Goal: Information Seeking & Learning: Check status

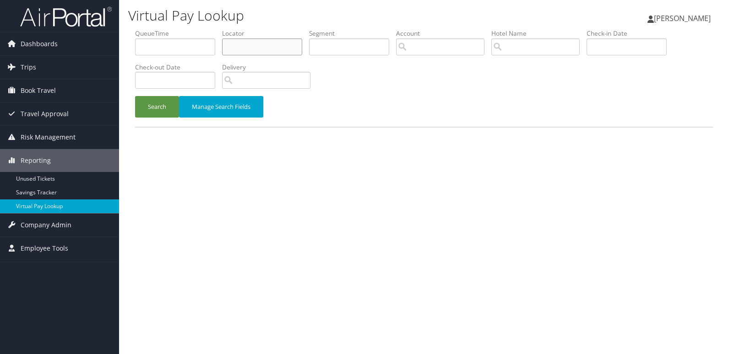
click at [253, 44] on input "text" at bounding box center [262, 46] width 80 height 17
paste input "GVSEMQ"
click at [135, 96] on button "Search" at bounding box center [157, 107] width 44 height 22
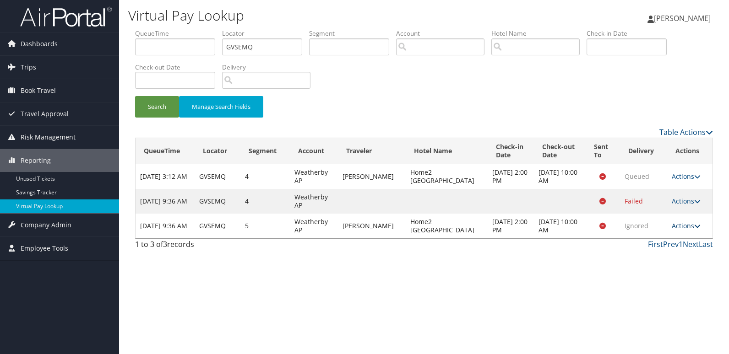
click at [690, 222] on link "Actions" at bounding box center [686, 226] width 29 height 9
click at [676, 254] on link "Logs" at bounding box center [668, 255] width 58 height 16
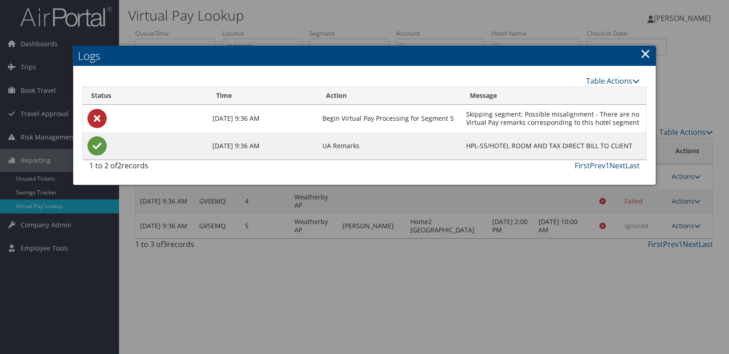
drag, startPoint x: 641, startPoint y: 125, endPoint x: 637, endPoint y: 126, distance: 4.9
click at [463, 117] on tr "Oct 5, 2025 9:36 AM Begin Virtual Pay Processing for Segment 5 Skipping segment…" at bounding box center [364, 118] width 563 height 27
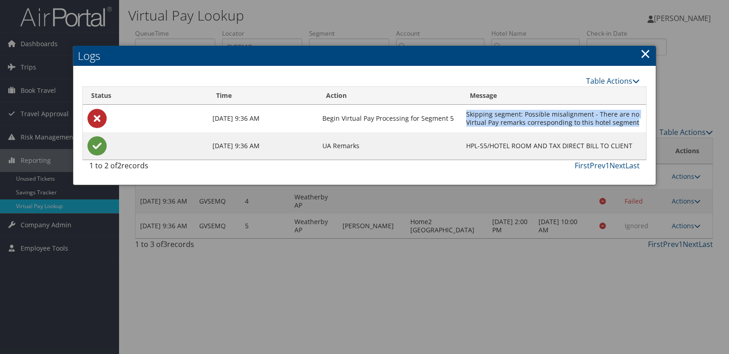
copy tr "Skipping segment: Possible misalignment - There are no Virtual Pay remarks corr…"
click at [645, 52] on link "×" at bounding box center [645, 53] width 11 height 18
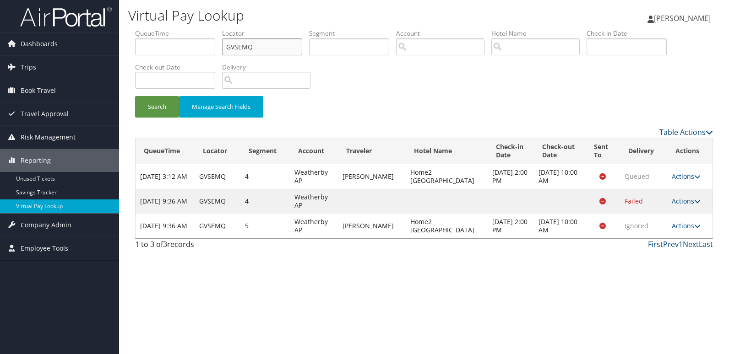
click at [232, 44] on input "GVSEMQ" at bounding box center [262, 46] width 80 height 17
paste input "BDYKX"
type input "GBDYKX"
click at [163, 102] on button "Search" at bounding box center [157, 107] width 44 height 22
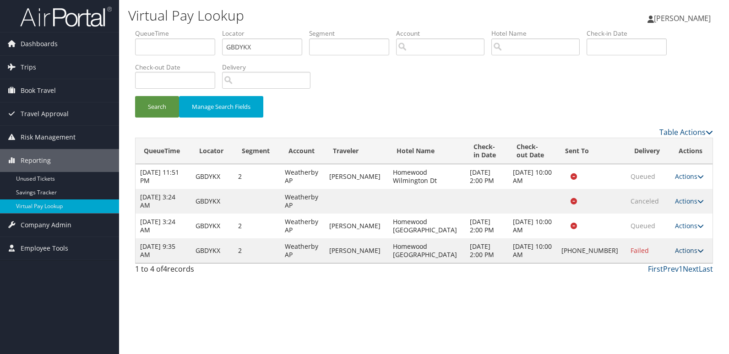
click at [697, 253] on icon at bounding box center [700, 251] width 6 height 6
click at [647, 280] on link "Logs" at bounding box center [658, 284] width 78 height 16
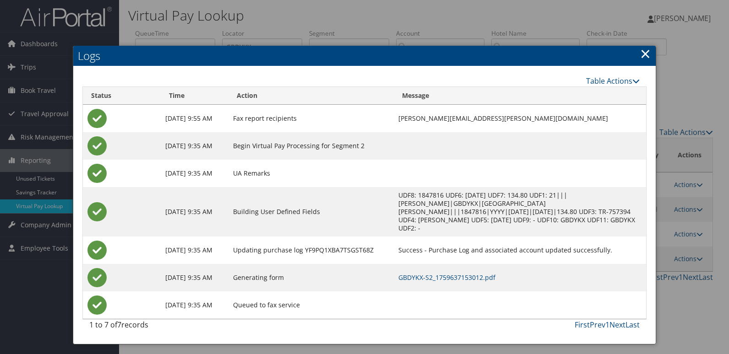
click at [647, 53] on link "×" at bounding box center [645, 53] width 11 height 18
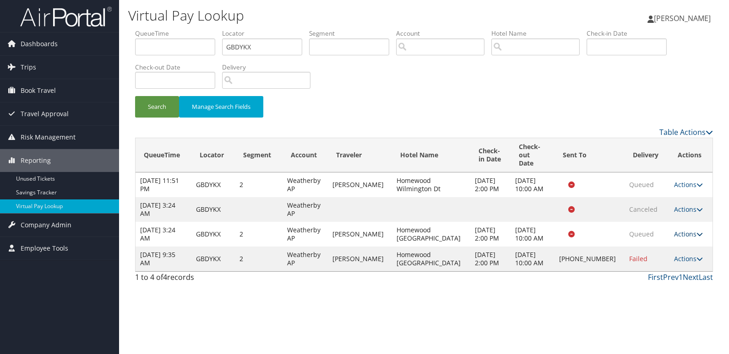
click at [696, 231] on icon at bounding box center [699, 234] width 6 height 6
click at [663, 247] on link "Logs" at bounding box center [668, 255] width 58 height 16
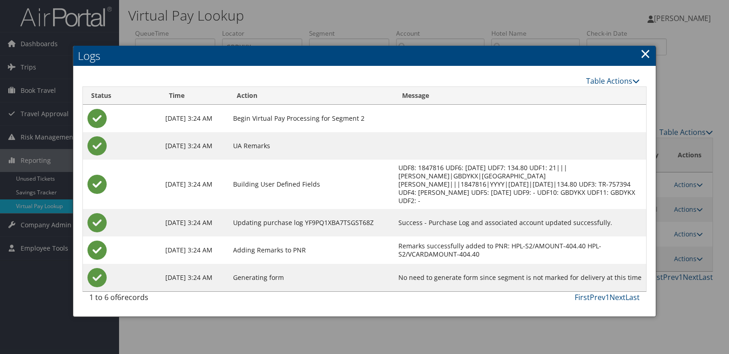
click at [649, 53] on link "×" at bounding box center [645, 53] width 11 height 18
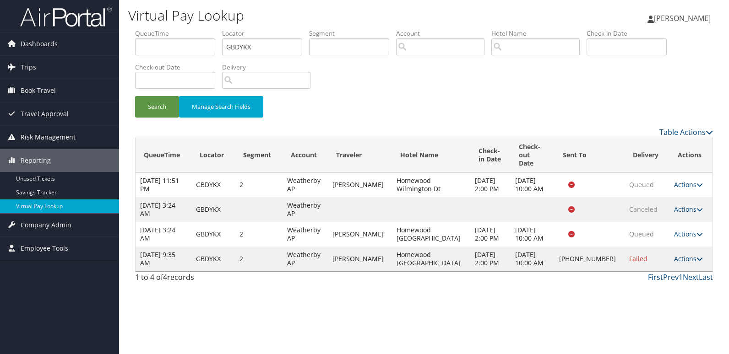
click at [699, 256] on icon at bounding box center [699, 259] width 6 height 6
click at [666, 282] on link "Logs" at bounding box center [657, 284] width 78 height 16
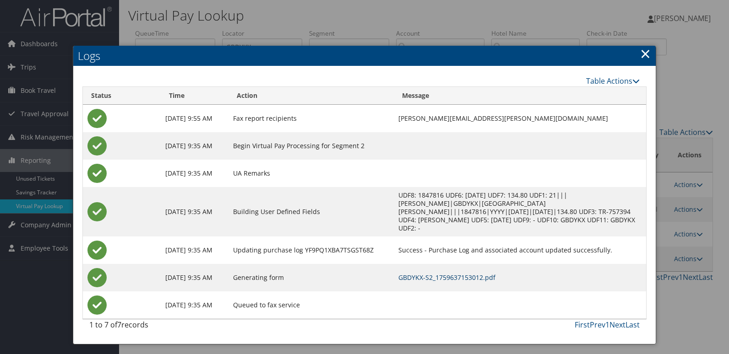
click at [452, 273] on link "GBDYKX-S2_1759637153012.pdf" at bounding box center [446, 277] width 97 height 9
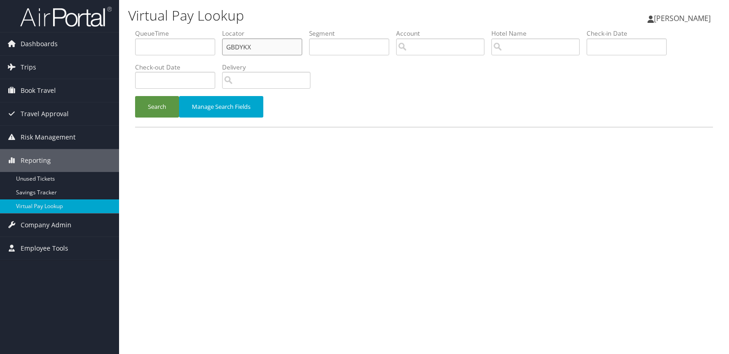
click at [249, 46] on input "GBDYKX" at bounding box center [262, 46] width 80 height 17
paste input "OROVPM"
type input "OROVPM"
click at [161, 114] on button "Search" at bounding box center [157, 107] width 44 height 22
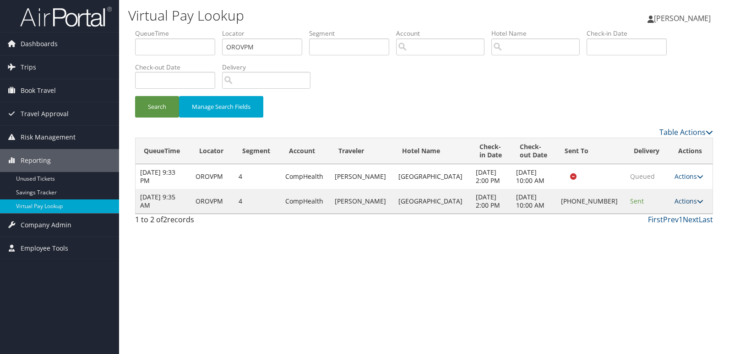
click at [697, 201] on icon at bounding box center [700, 201] width 6 height 6
click at [650, 229] on link "Logs" at bounding box center [657, 231] width 78 height 16
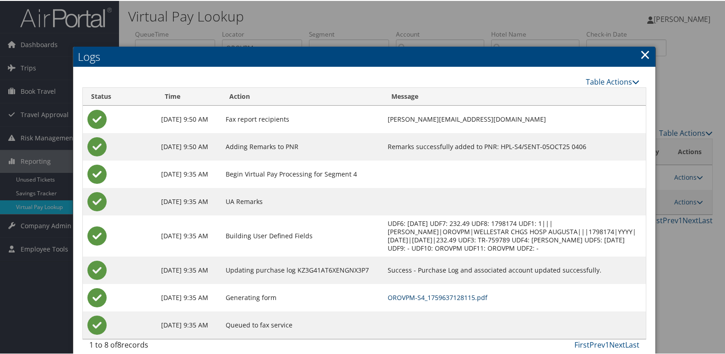
click at [410, 301] on link "OROVPM-S4_1759637128115.pdf" at bounding box center [438, 297] width 100 height 9
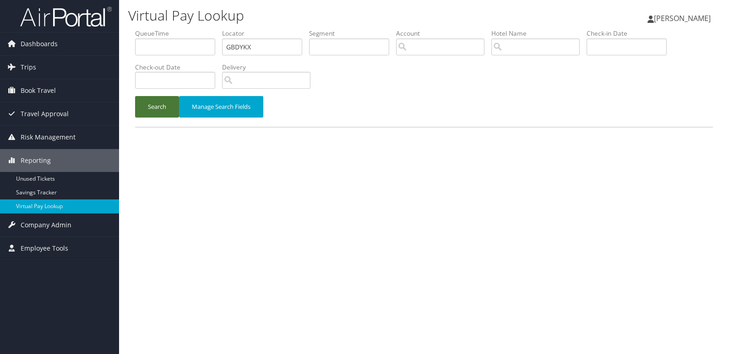
click at [135, 115] on button "Search" at bounding box center [157, 107] width 44 height 22
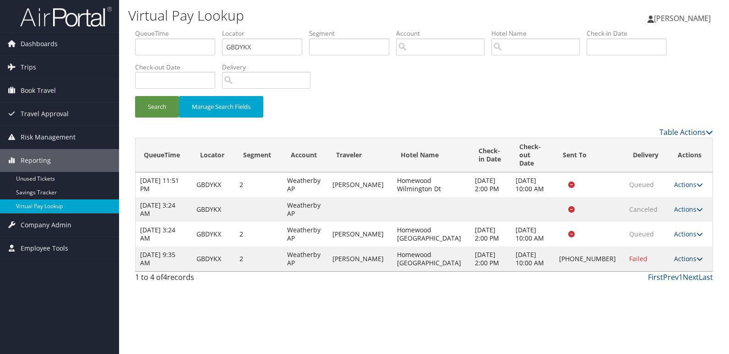
click at [686, 256] on link "Actions" at bounding box center [688, 259] width 29 height 9
click at [665, 273] on link "Resend" at bounding box center [657, 269] width 78 height 16
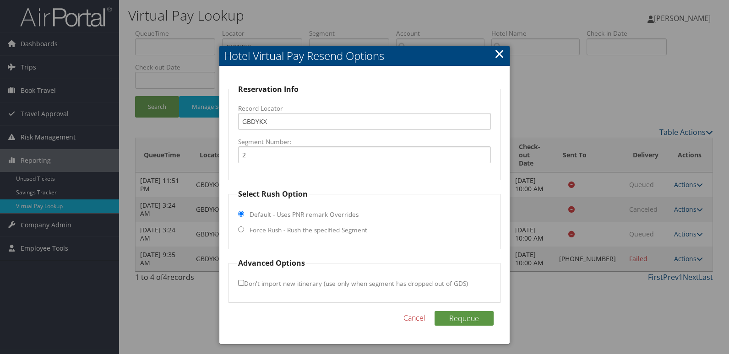
click at [283, 233] on label "Force Rush - Rush the specified Segment" at bounding box center [309, 230] width 118 height 9
click at [244, 233] on input "Force Rush - Rush the specified Segment" at bounding box center [241, 230] width 6 height 6
radio input "true"
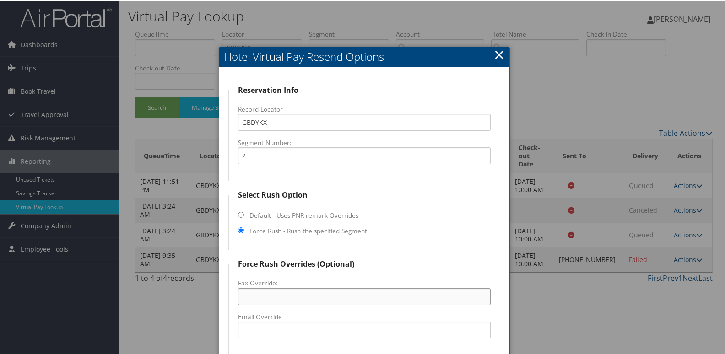
click at [283, 295] on input "Fax Override:" at bounding box center [364, 296] width 253 height 17
click at [264, 333] on input "Email Override" at bounding box center [364, 329] width 253 height 17
click at [297, 328] on input "Email Override" at bounding box center [364, 329] width 253 height 17
paste input "homewoodnewark@gmail.com"
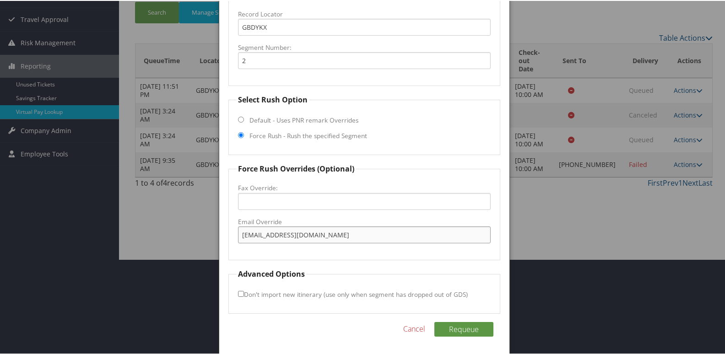
scroll to position [96, 0]
type input "homewoodnewark@gmail.com"
click at [452, 328] on button "Requeue" at bounding box center [464, 328] width 59 height 15
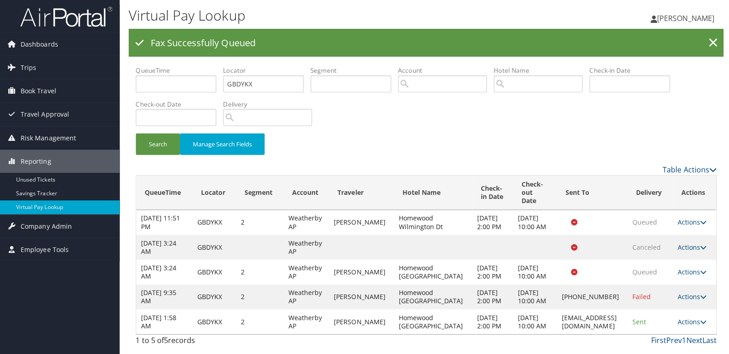
scroll to position [0, 0]
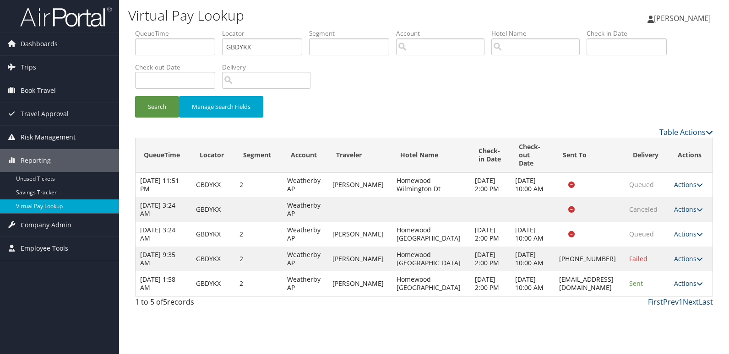
click at [686, 288] on link "Actions" at bounding box center [688, 283] width 29 height 9
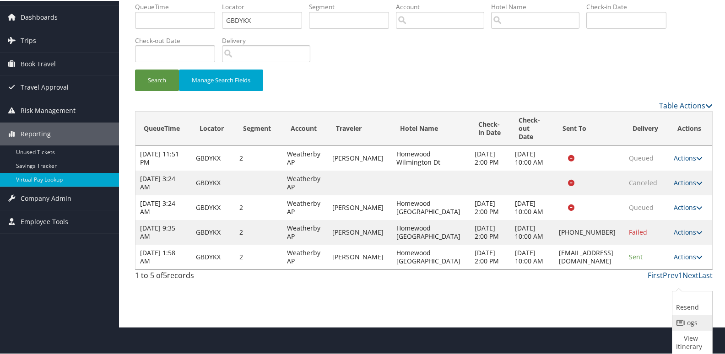
click at [676, 316] on link "Logs" at bounding box center [692, 323] width 38 height 16
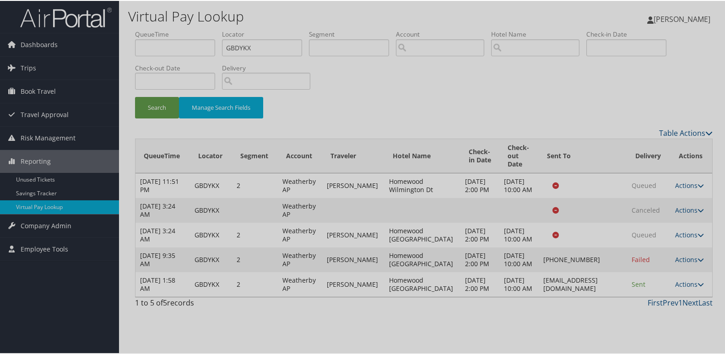
scroll to position [0, 0]
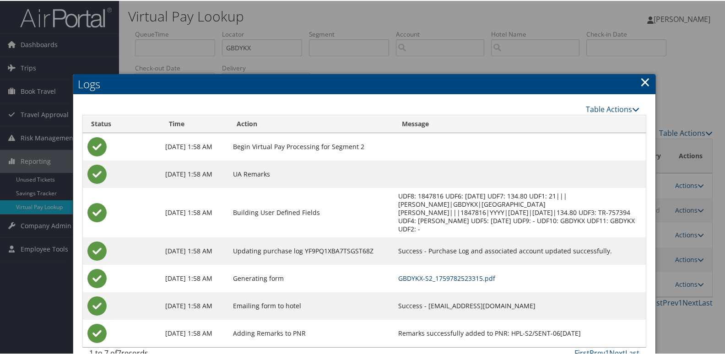
click at [468, 273] on link "GBDYKX-S2_1759782523315.pdf" at bounding box center [446, 277] width 97 height 9
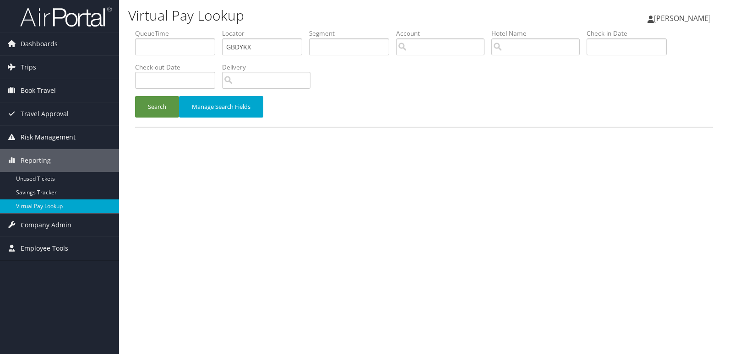
click at [237, 45] on input "GBDYKX" at bounding box center [262, 46] width 80 height 17
type input "DULEEH"
click at [163, 102] on button "Search" at bounding box center [157, 107] width 44 height 22
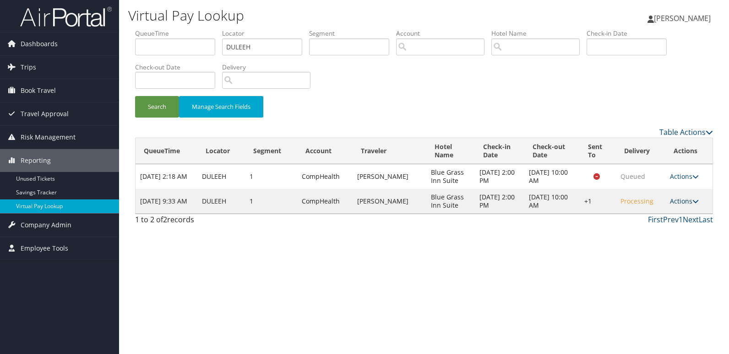
click at [695, 203] on icon at bounding box center [695, 201] width 6 height 6
click at [645, 234] on link "Logs" at bounding box center [658, 231] width 78 height 16
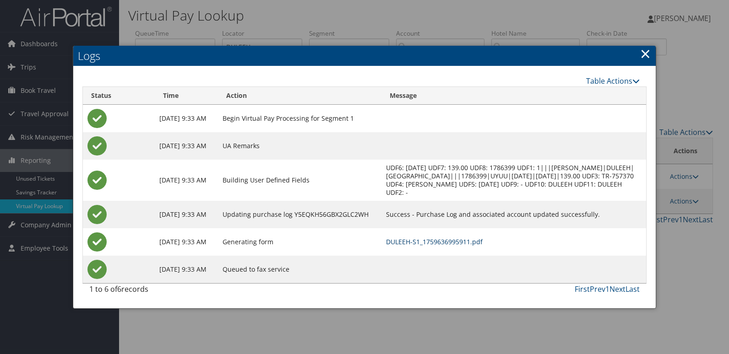
drag, startPoint x: 457, startPoint y: 247, endPoint x: 460, endPoint y: 255, distance: 7.8
click at [457, 246] on link "DULEEH-S1_1759636995911.pdf" at bounding box center [434, 242] width 97 height 9
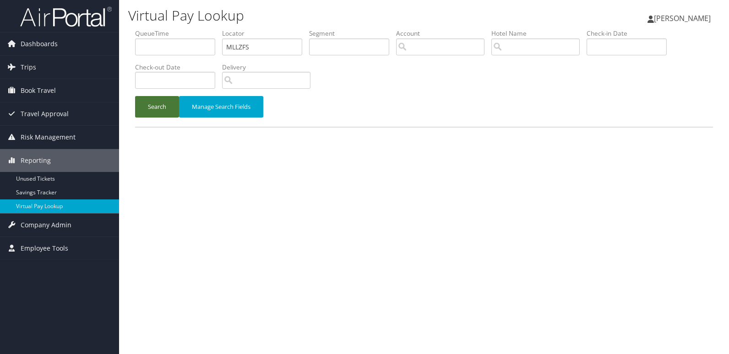
type input "MLLZFS"
click at [177, 105] on button "Search" at bounding box center [157, 107] width 44 height 22
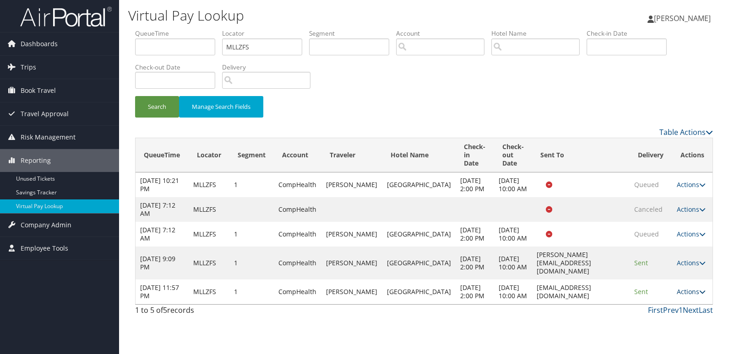
click at [699, 295] on icon at bounding box center [702, 292] width 6 height 6
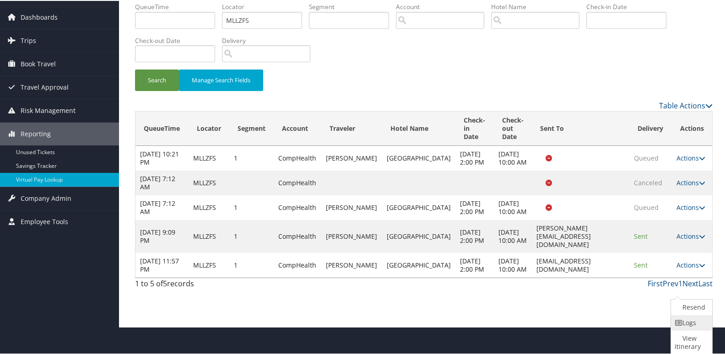
click at [676, 321] on icon at bounding box center [679, 322] width 8 height 6
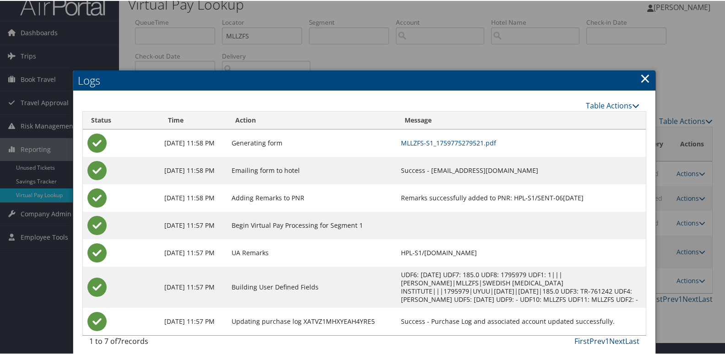
scroll to position [18, 0]
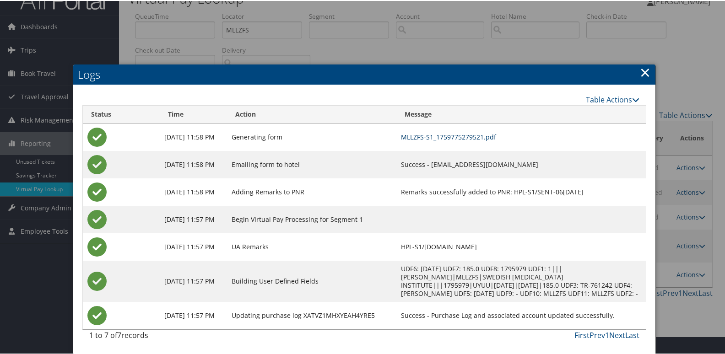
click at [462, 136] on link "MLLZFS-S1_1759775279521.pdf" at bounding box center [448, 136] width 95 height 9
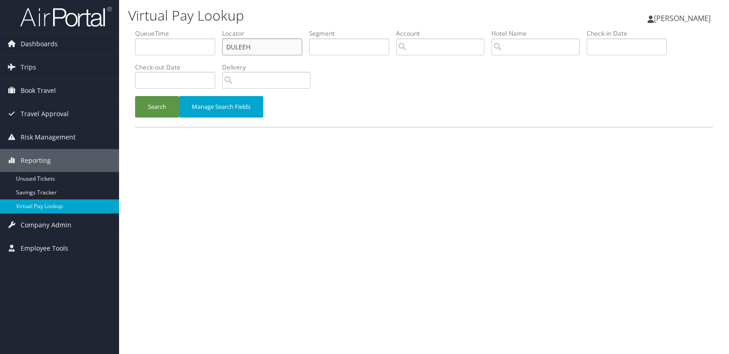
click at [234, 50] on input "DULEEH" at bounding box center [262, 46] width 80 height 17
paste input "SYSUXO"
type input "SYSUXO"
click at [159, 111] on button "Search" at bounding box center [157, 107] width 44 height 22
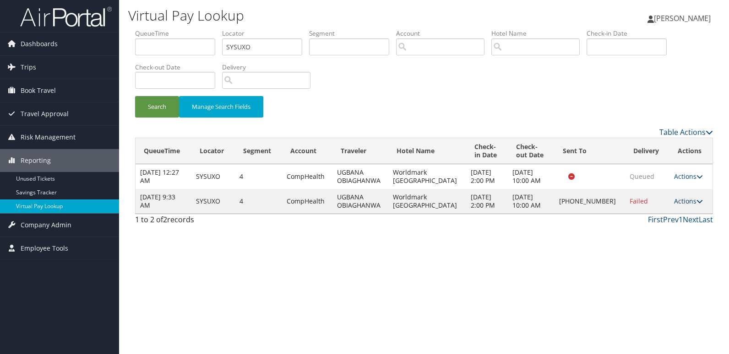
click at [696, 199] on icon at bounding box center [699, 201] width 6 height 6
click at [645, 232] on link "Logs" at bounding box center [657, 231] width 78 height 16
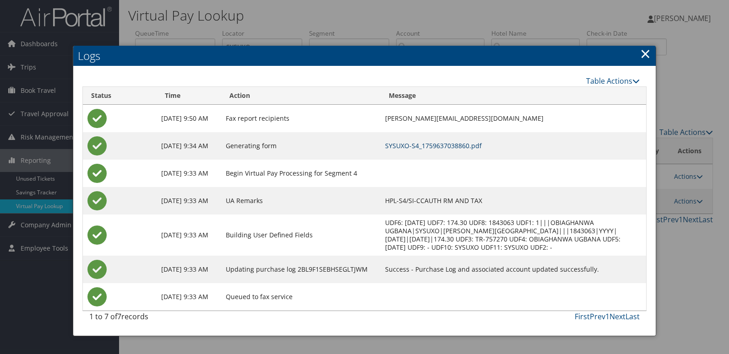
click at [443, 145] on link "SYSUXO-S4_1759637038860.pdf" at bounding box center [433, 145] width 97 height 9
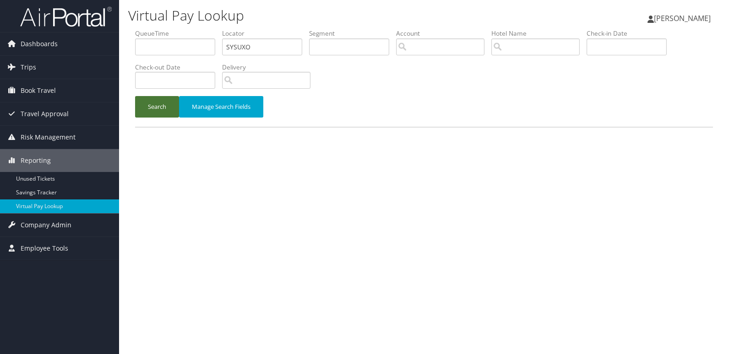
click at [158, 109] on button "Search" at bounding box center [157, 107] width 44 height 22
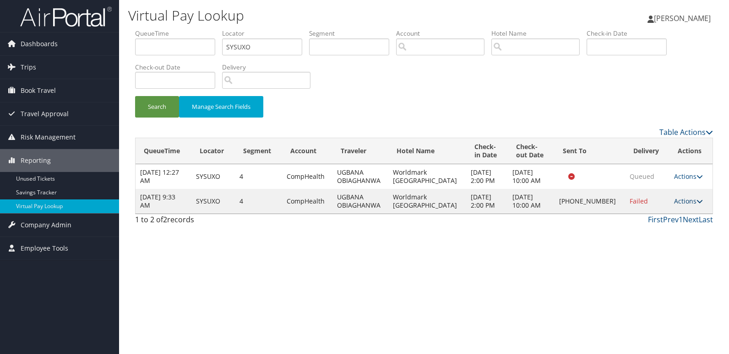
click at [696, 202] on icon at bounding box center [699, 201] width 6 height 6
click at [641, 225] on link "Logs" at bounding box center [657, 231] width 78 height 16
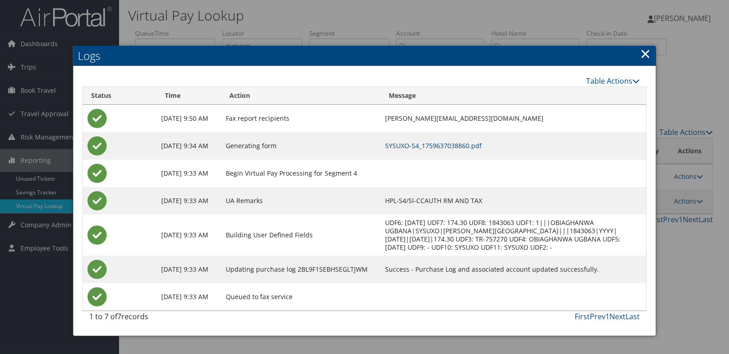
click at [434, 148] on link "SYSUXO-S4_1759637038860.pdf" at bounding box center [433, 145] width 97 height 9
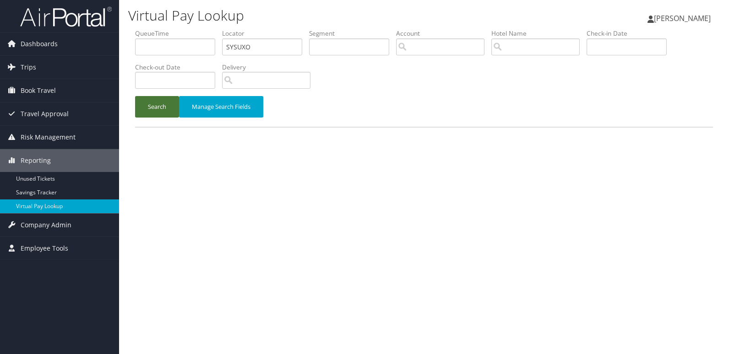
click at [154, 104] on button "Search" at bounding box center [157, 107] width 44 height 22
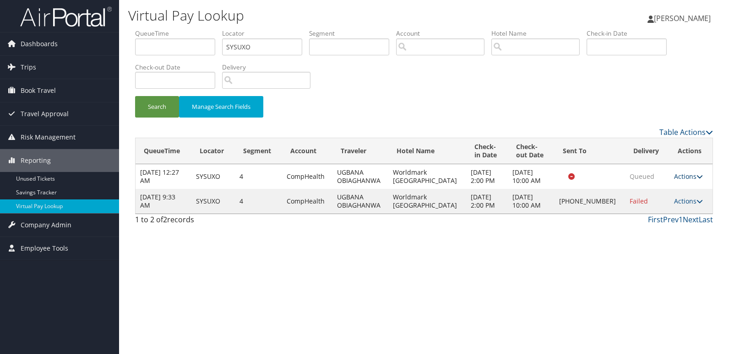
click at [696, 176] on icon at bounding box center [699, 177] width 6 height 6
click at [654, 205] on link "Logs" at bounding box center [667, 206] width 58 height 16
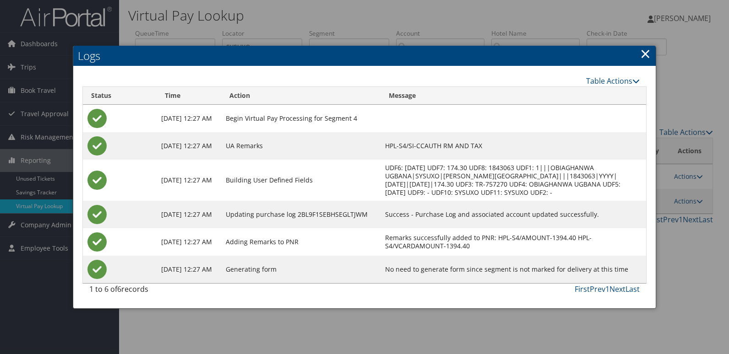
click at [503, 323] on div at bounding box center [364, 177] width 729 height 354
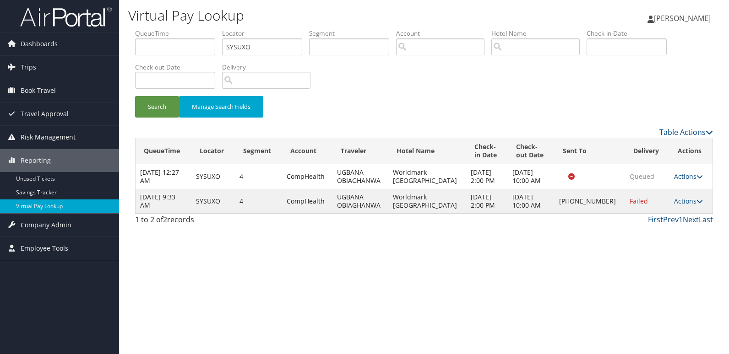
click at [696, 201] on icon at bounding box center [699, 201] width 6 height 6
click at [632, 226] on link "Logs" at bounding box center [657, 231] width 78 height 16
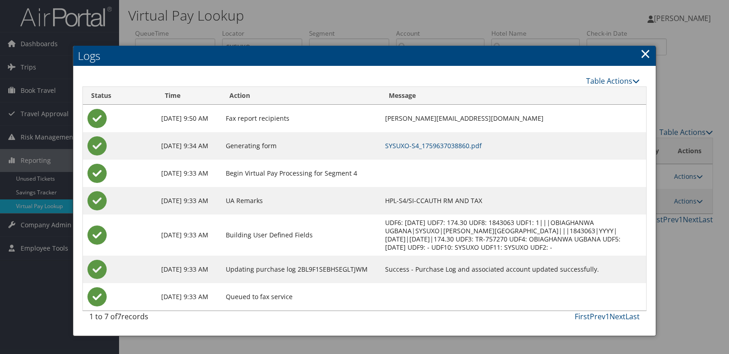
click at [648, 54] on link "×" at bounding box center [645, 53] width 11 height 18
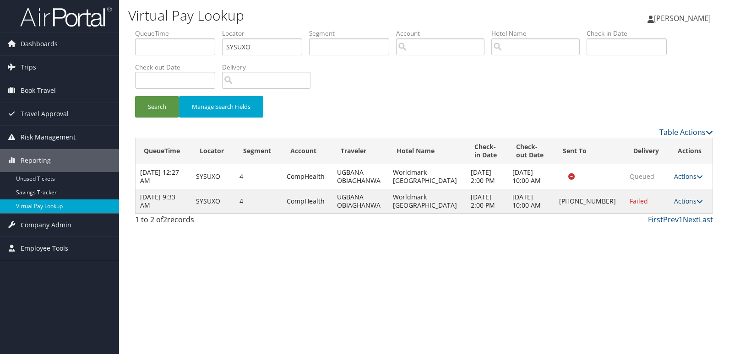
click at [696, 202] on icon at bounding box center [699, 201] width 6 height 6
click at [657, 241] on link "Delivery Information" at bounding box center [657, 246] width 78 height 16
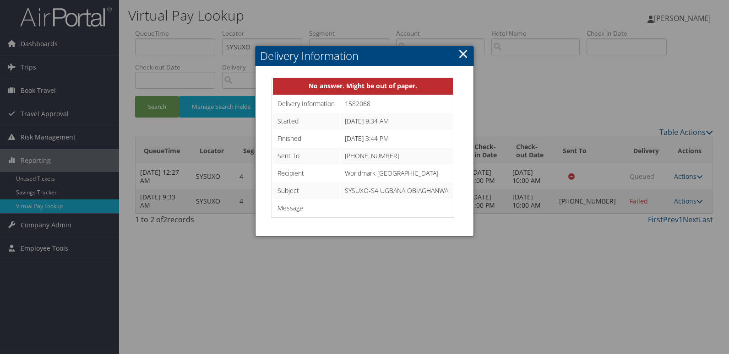
click at [464, 51] on link "×" at bounding box center [463, 53] width 11 height 18
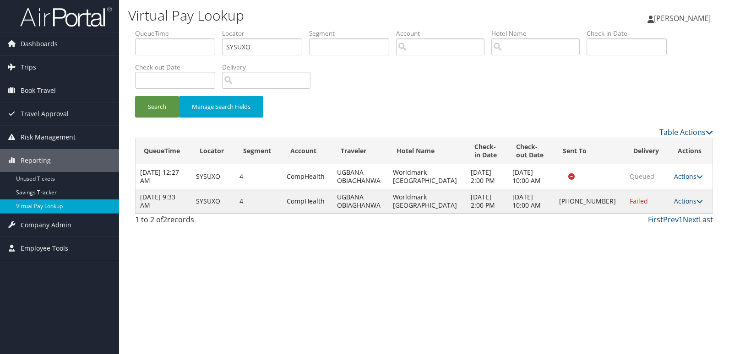
click at [699, 199] on icon at bounding box center [699, 201] width 6 height 6
click at [649, 218] on link "Resend" at bounding box center [657, 215] width 78 height 16
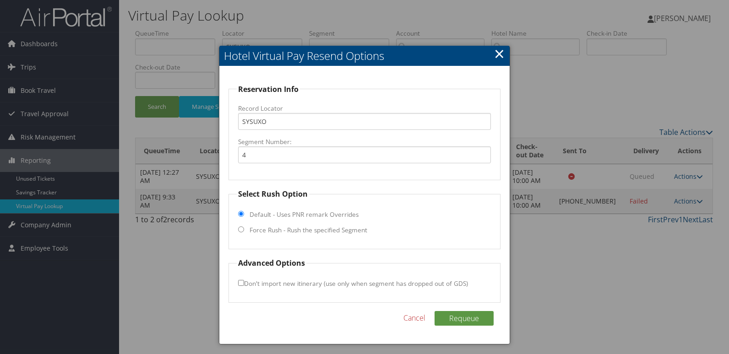
click at [275, 234] on label "Force Rush - Rush the specified Segment" at bounding box center [309, 230] width 118 height 9
click at [244, 233] on input "Force Rush - Rush the specified Segment" at bounding box center [241, 230] width 6 height 6
radio input "true"
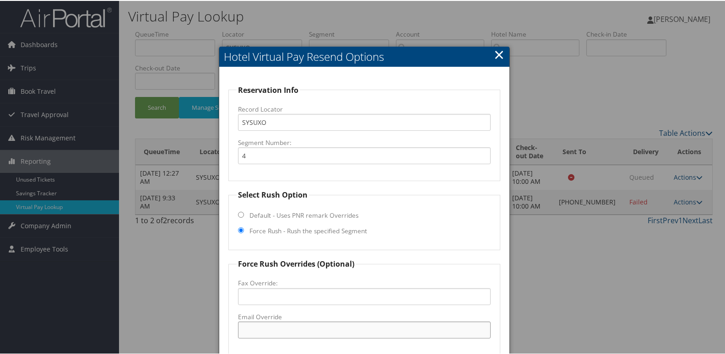
click at [255, 327] on input "Email Override" at bounding box center [364, 329] width 253 height 17
click at [242, 332] on input "[EMAIL_ADDRESS][DOMAIN_NAME]" at bounding box center [364, 329] width 253 height 17
drag, startPoint x: 239, startPoint y: 329, endPoint x: 241, endPoint y: 342, distance: 12.6
click at [239, 329] on input "[EMAIL_ADDRESS][DOMAIN_NAME]" at bounding box center [364, 329] width 253 height 17
drag, startPoint x: 315, startPoint y: 327, endPoint x: 231, endPoint y: 327, distance: 83.8
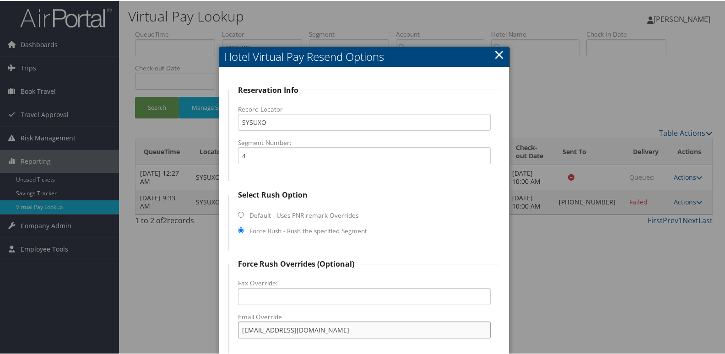
click at [231, 327] on fieldset "Force Rush Overrides (Optional) Fax Override: Email Override [EMAIL_ADDRESS][DO…" at bounding box center [364, 306] width 272 height 97
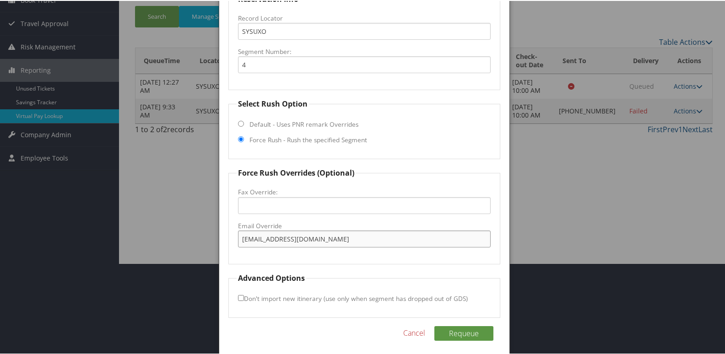
scroll to position [92, 0]
type input "[EMAIL_ADDRESS][DOMAIN_NAME]"
click at [445, 328] on button "Requeue" at bounding box center [464, 332] width 59 height 15
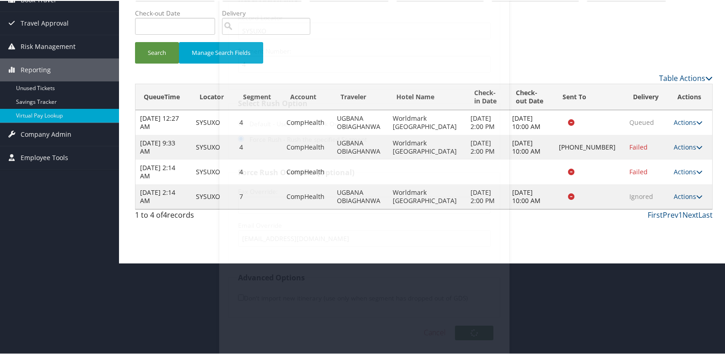
scroll to position [0, 0]
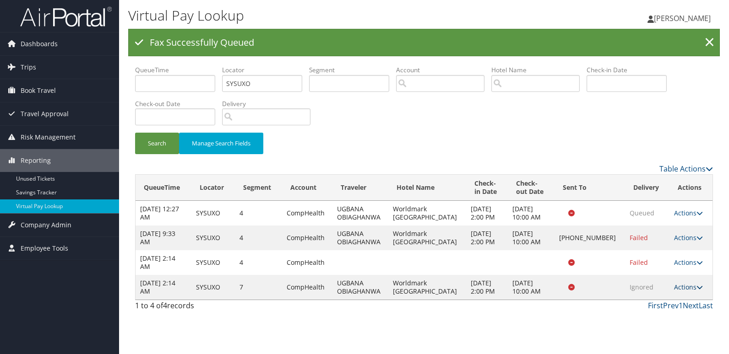
click at [696, 287] on icon at bounding box center [699, 287] width 6 height 6
click at [657, 314] on link "Logs" at bounding box center [667, 317] width 58 height 16
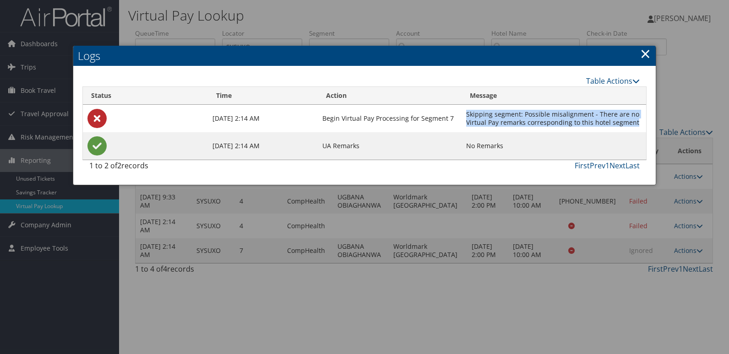
drag, startPoint x: 639, startPoint y: 121, endPoint x: 470, endPoint y: 118, distance: 169.0
click at [470, 118] on td "Skipping segment: Possible misalignment - There are no Virtual Pay remarks corr…" at bounding box center [554, 118] width 185 height 27
copy td "Skipping segment: Possible misalignment - There are no Virtual Pay remarks corr…"
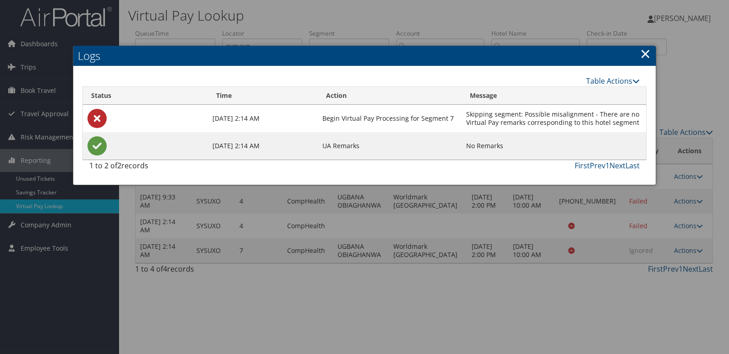
click at [642, 53] on link "×" at bounding box center [645, 53] width 11 height 18
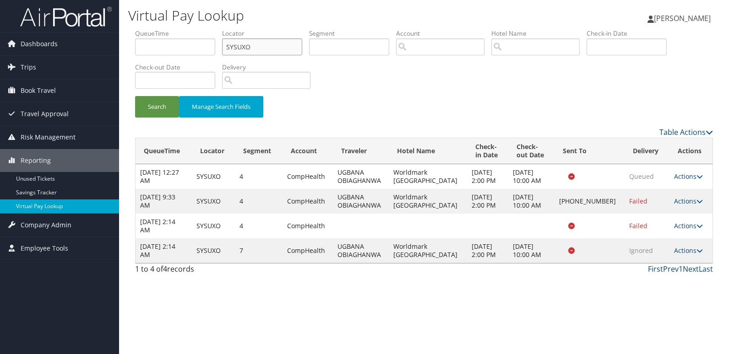
click at [246, 43] on input "SYSUXO" at bounding box center [262, 46] width 80 height 17
paste input "FNLIIL"
click at [150, 103] on button "Search" at bounding box center [157, 107] width 44 height 22
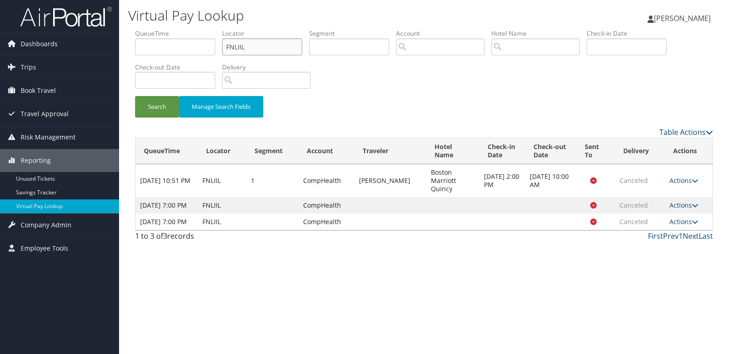
click at [234, 50] on input "FNLIIL" at bounding box center [262, 46] width 80 height 17
paste input "AAAAAA"
click at [152, 98] on button "Search" at bounding box center [157, 107] width 44 height 22
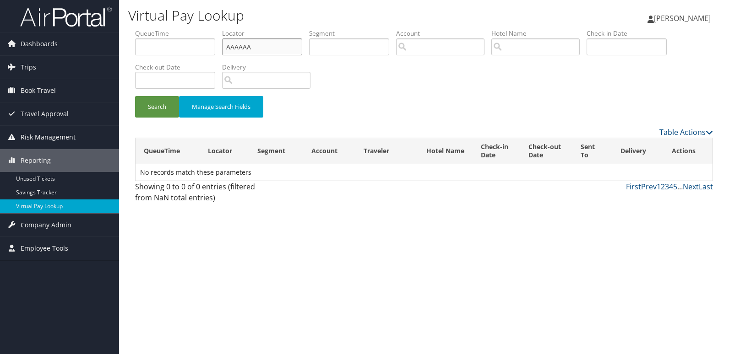
click at [242, 49] on input "AAAAAA" at bounding box center [262, 46] width 80 height 17
paste input "OLDKLT"
type input "OLDKLT"
click at [162, 105] on button "Search" at bounding box center [157, 107] width 44 height 22
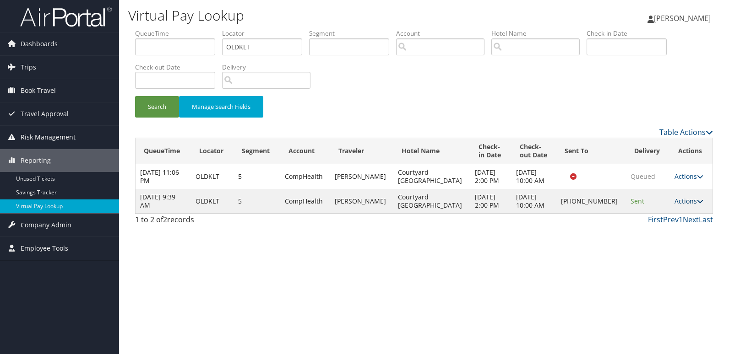
click at [697, 205] on icon at bounding box center [700, 201] width 6 height 6
click at [668, 239] on link "Logs" at bounding box center [656, 243] width 78 height 16
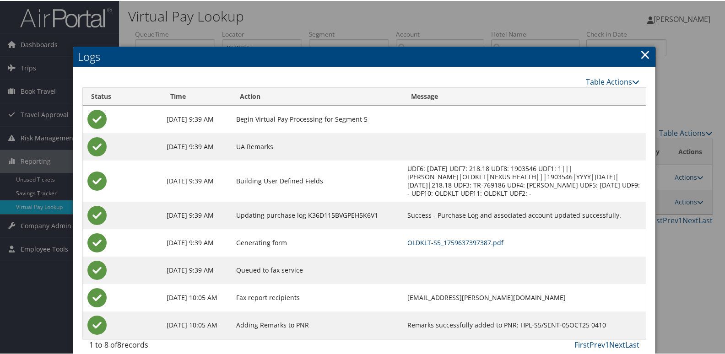
click at [446, 239] on link "OLDKLT-S5_1759637397387.pdf" at bounding box center [455, 242] width 96 height 9
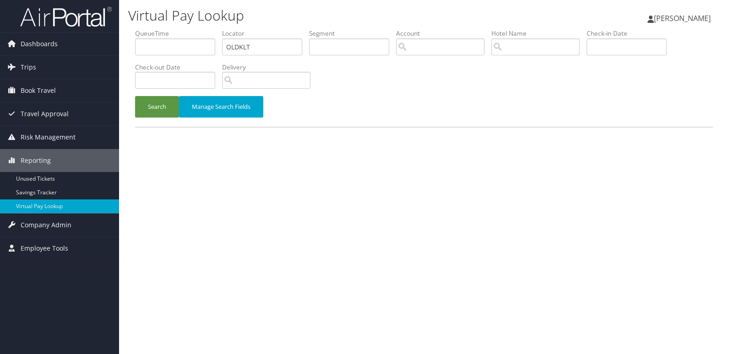
click at [240, 46] on input "OLDKLT" at bounding box center [262, 46] width 80 height 17
type input "OXJSJA"
click at [176, 108] on button "Search" at bounding box center [157, 107] width 44 height 22
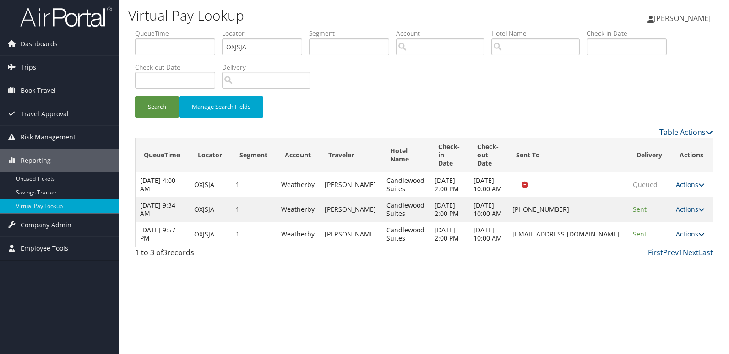
click at [699, 238] on icon at bounding box center [701, 234] width 6 height 6
click at [662, 279] on link "Logs" at bounding box center [674, 284] width 58 height 16
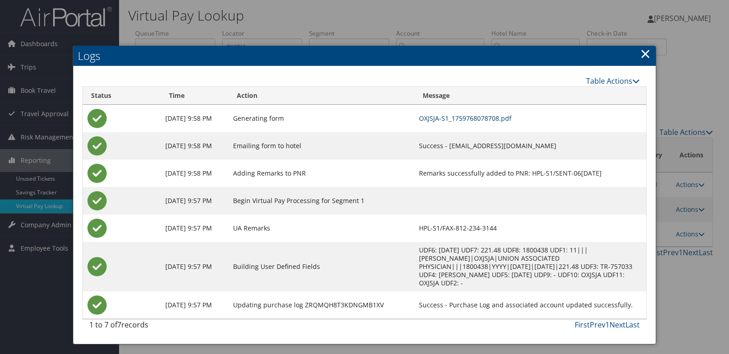
click at [436, 118] on link "OXJSJA-S1_1759768078708.pdf" at bounding box center [465, 118] width 92 height 9
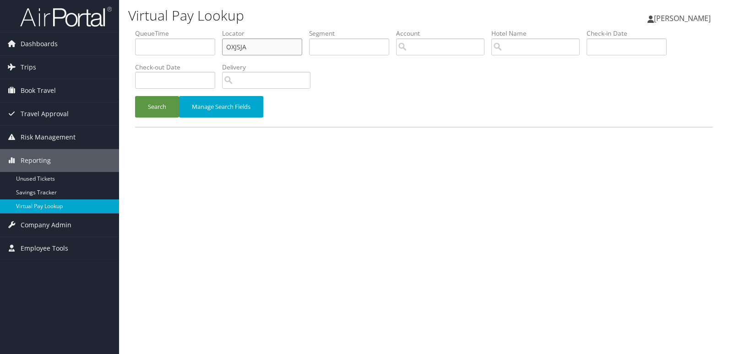
click at [237, 47] on input "OXJSJA" at bounding box center [262, 46] width 80 height 17
paste input "FRQJKO"
click at [142, 110] on button "Search" at bounding box center [157, 107] width 44 height 22
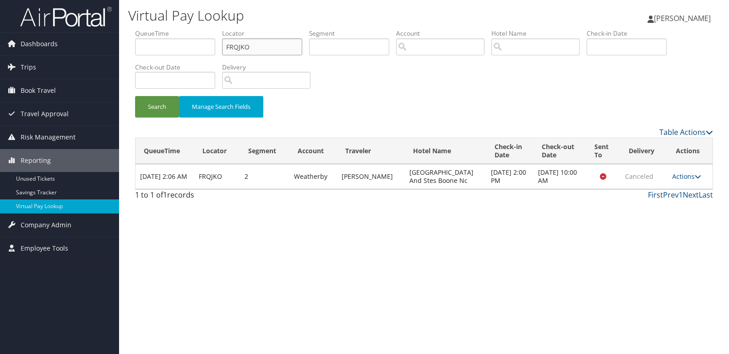
click at [238, 47] on input "FRQJKO" at bounding box center [262, 46] width 80 height 17
paste input "HDTVJF"
click at [152, 106] on button "Search" at bounding box center [157, 107] width 44 height 22
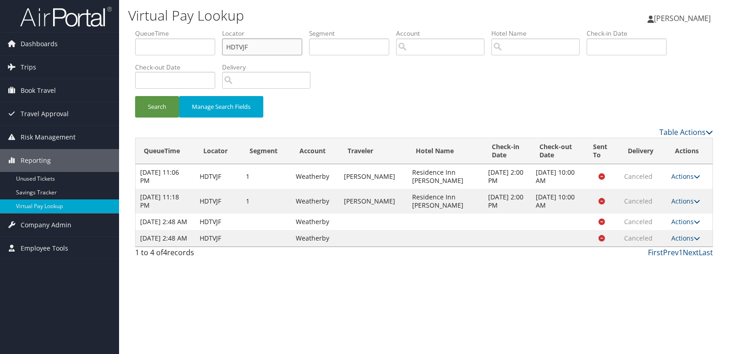
drag, startPoint x: 263, startPoint y: 46, endPoint x: 174, endPoint y: 47, distance: 89.7
click at [174, 29] on ul "QueueTime Locator HDTVJF Segment Account Traveler Hotel Name Check-in Date Chec…" at bounding box center [424, 29] width 578 height 0
click at [229, 49] on input "HDTVJF" at bounding box center [262, 46] width 80 height 17
paste input "GPIGGO"
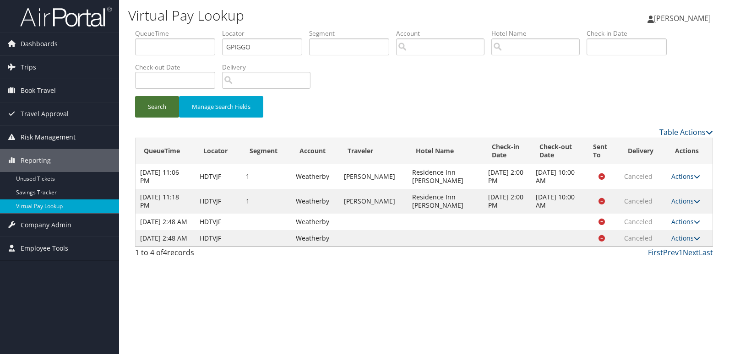
click at [162, 104] on button "Search" at bounding box center [157, 107] width 44 height 22
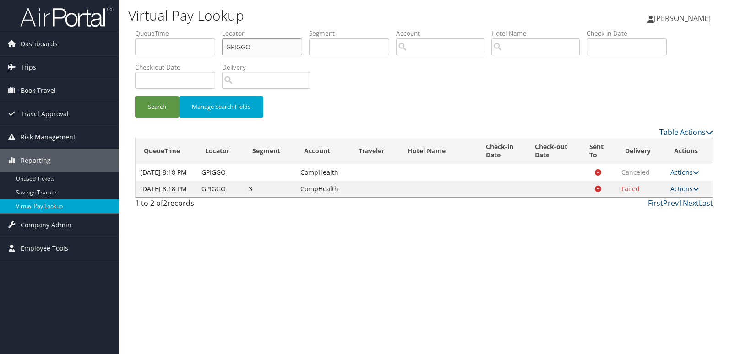
click at [236, 45] on input "GPIGGO" at bounding box center [262, 46] width 80 height 17
paste input "WPDDEZ"
click at [158, 118] on div "Search Manage Search Fields" at bounding box center [424, 111] width 592 height 31
click at [166, 106] on button "Search" at bounding box center [157, 107] width 44 height 22
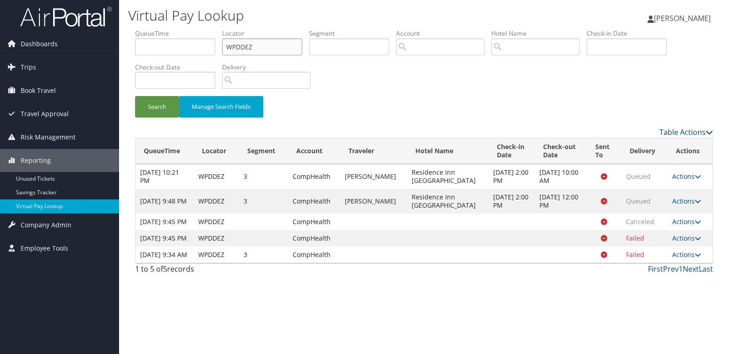
click at [235, 48] on input "WPDDEZ" at bounding box center [262, 46] width 80 height 17
paste input "NYYPRL"
type input "NYYPRL"
click at [166, 108] on button "Search" at bounding box center [157, 107] width 44 height 22
